Goal: Navigation & Orientation: Find specific page/section

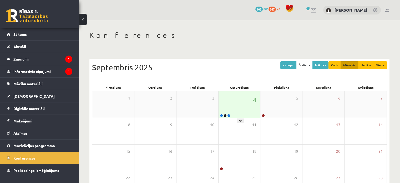
click at [243, 110] on div "4" at bounding box center [239, 104] width 42 height 26
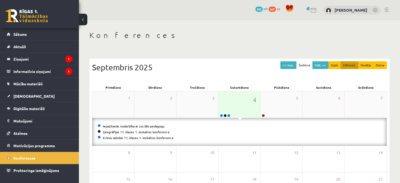
click at [251, 110] on div "4" at bounding box center [239, 104] width 42 height 26
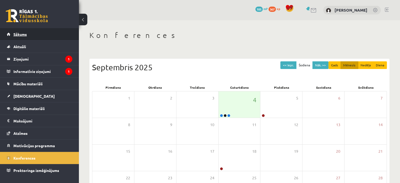
click at [22, 32] on span "Sākums" at bounding box center [19, 34] width 13 height 5
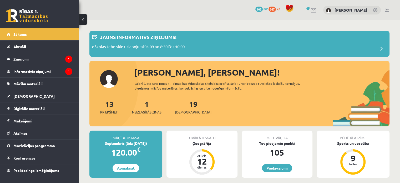
click at [288, 168] on link "Piedāvājumi" at bounding box center [277, 168] width 30 height 8
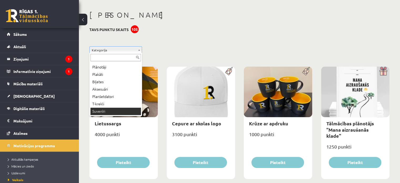
scroll to position [28, 0]
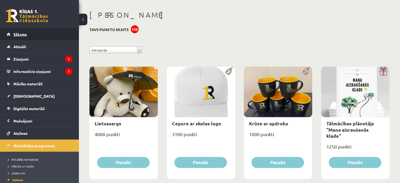
click at [20, 34] on span "Sākums" at bounding box center [19, 34] width 13 height 5
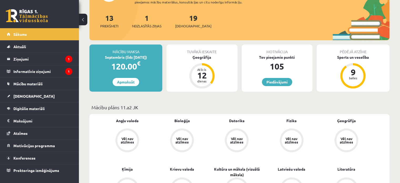
scroll to position [26, 0]
